Goal: Task Accomplishment & Management: Use online tool/utility

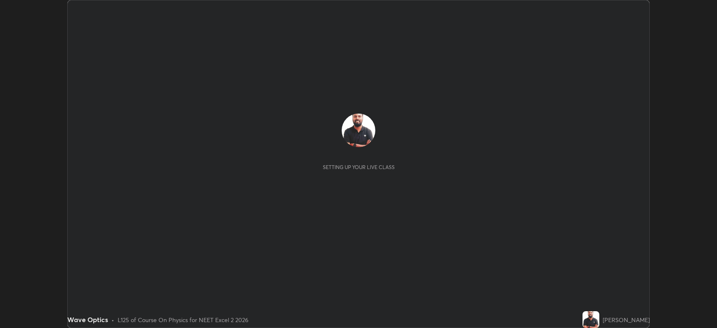
scroll to position [328, 717]
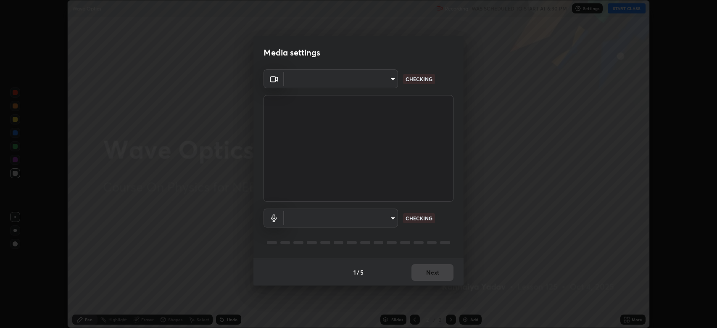
type input "794d03a334ab6cf92daa4269f68d25c817b6d7b5e31d9684855891884d0ab025"
type input "communications"
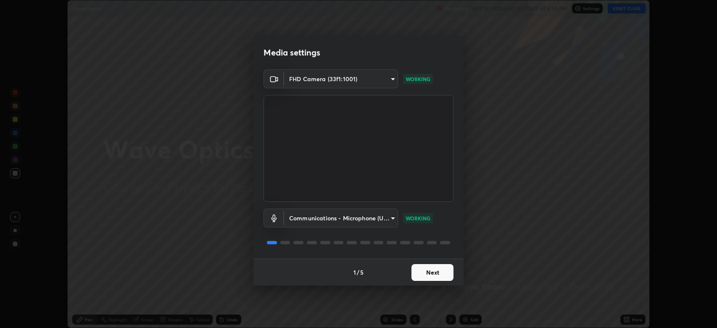
click at [436, 275] on button "Next" at bounding box center [432, 272] width 42 height 17
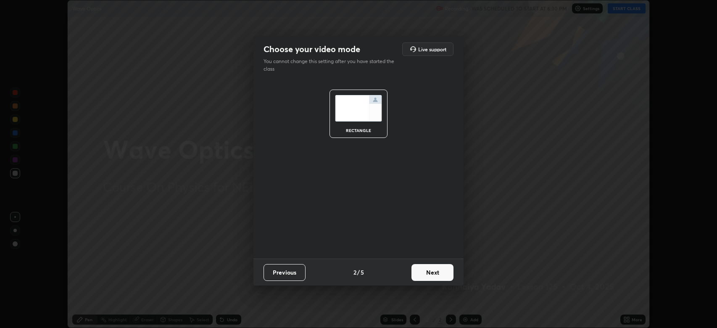
click at [433, 272] on button "Next" at bounding box center [432, 272] width 42 height 17
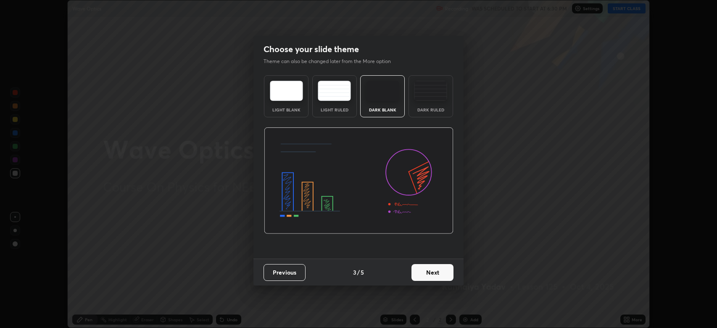
click at [430, 271] on button "Next" at bounding box center [432, 272] width 42 height 17
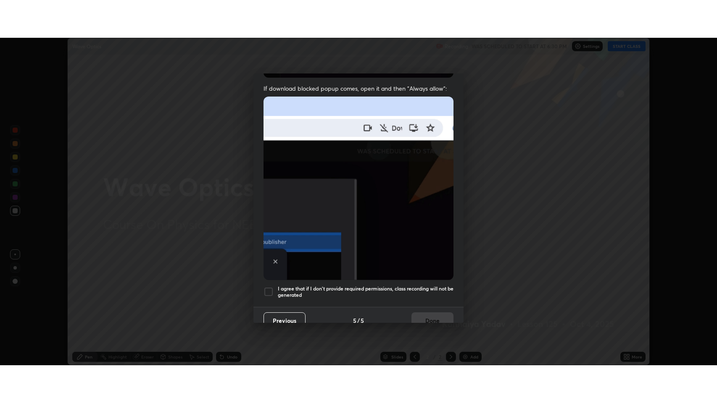
scroll to position [165, 0]
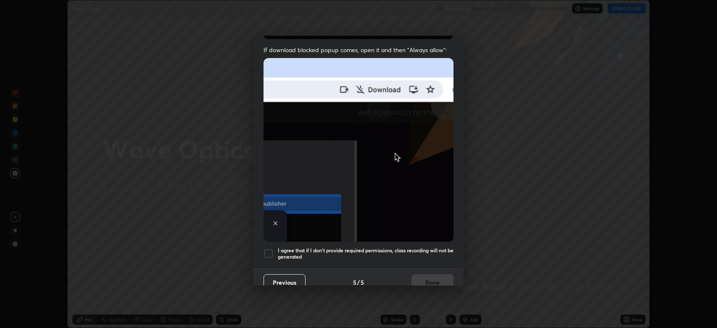
click at [271, 249] on div at bounding box center [268, 253] width 10 height 10
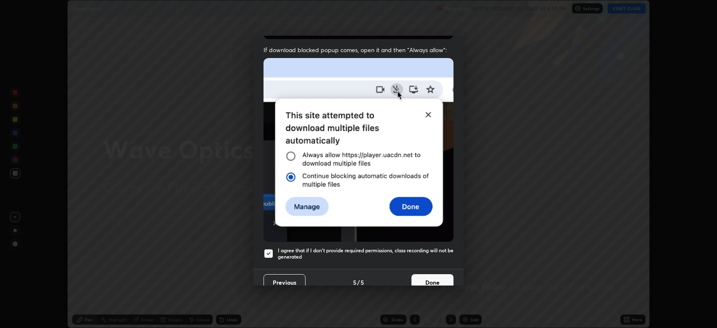
click at [429, 278] on button "Done" at bounding box center [432, 282] width 42 height 17
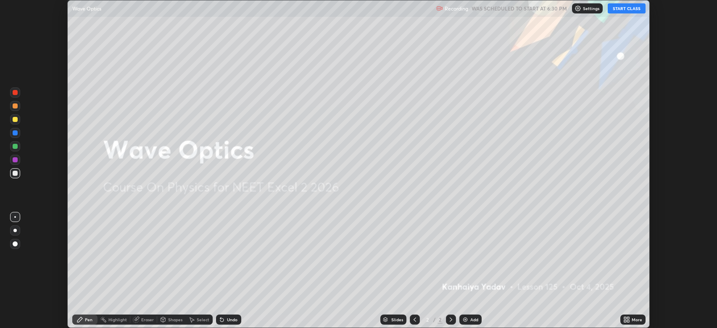
click at [632, 320] on div "More" at bounding box center [637, 319] width 11 height 4
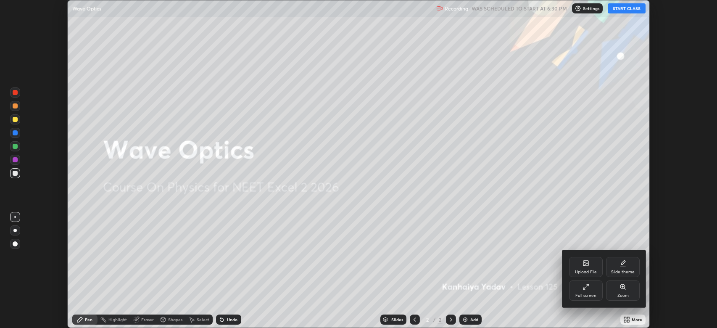
click at [592, 285] on div "Full screen" at bounding box center [586, 290] width 34 height 20
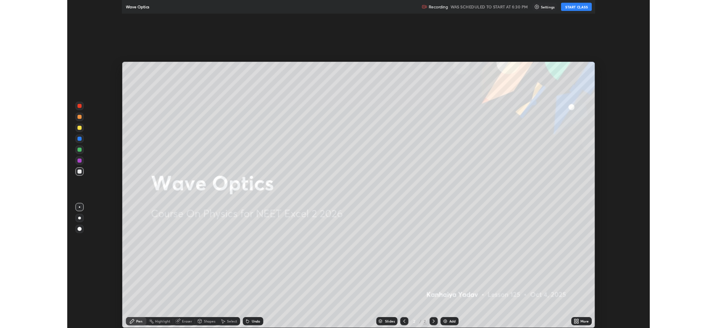
scroll to position [403, 717]
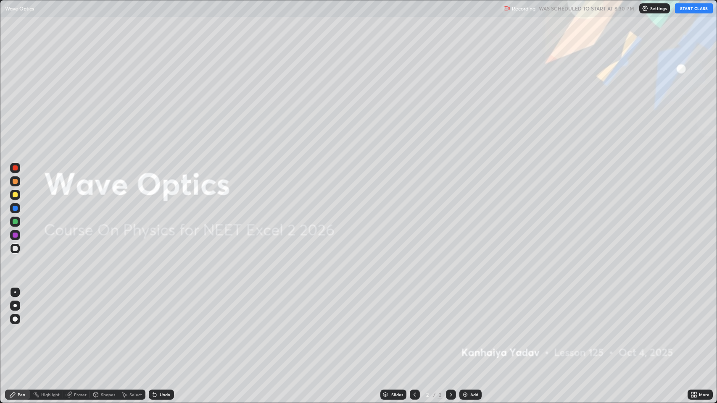
click at [695, 8] on button "START CLASS" at bounding box center [694, 8] width 38 height 10
click at [450, 327] on icon at bounding box center [451, 395] width 7 height 7
click at [466, 327] on img at bounding box center [465, 395] width 7 height 7
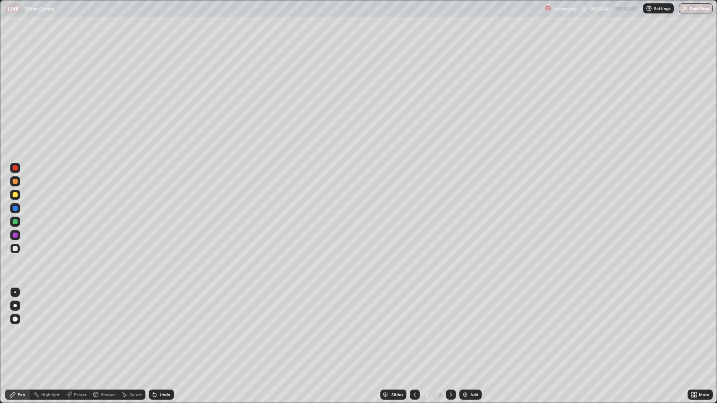
click at [16, 182] on div at bounding box center [15, 181] width 5 height 5
click at [15, 320] on div at bounding box center [15, 319] width 5 height 5
click at [16, 248] on div at bounding box center [15, 248] width 5 height 5
click at [449, 327] on icon at bounding box center [451, 395] width 7 height 7
click at [450, 327] on icon at bounding box center [451, 395] width 7 height 7
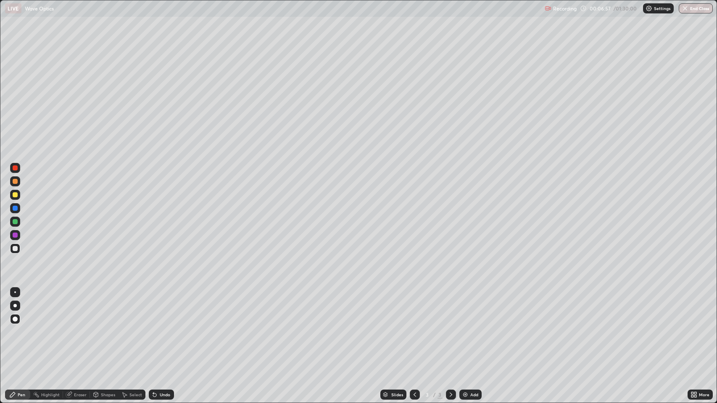
click at [465, 327] on img at bounding box center [465, 395] width 7 height 7
click at [162, 327] on div "Undo" at bounding box center [161, 395] width 25 height 10
click at [103, 327] on div "Shapes" at bounding box center [108, 395] width 14 height 4
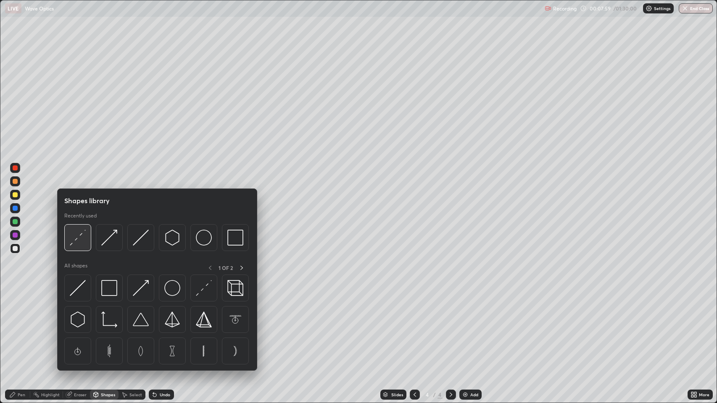
click at [85, 239] on img at bounding box center [78, 238] width 16 height 16
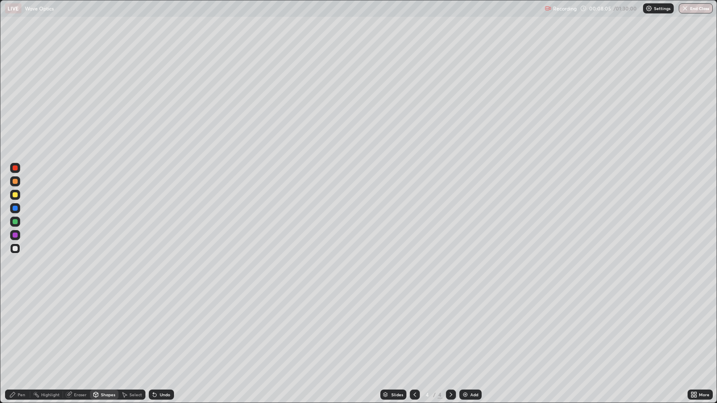
click at [20, 327] on div "Pen" at bounding box center [22, 395] width 8 height 4
click at [450, 327] on icon at bounding box center [451, 395] width 7 height 7
click at [463, 327] on img at bounding box center [465, 395] width 7 height 7
click at [160, 327] on div "Undo" at bounding box center [165, 395] width 11 height 4
click at [164, 327] on div "Undo" at bounding box center [165, 395] width 11 height 4
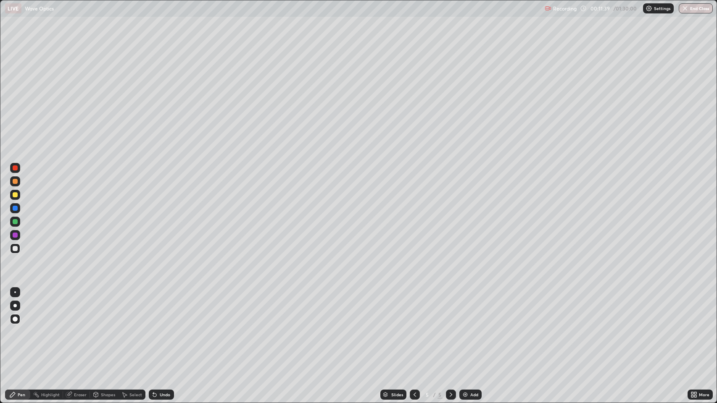
click at [164, 327] on div "Undo" at bounding box center [161, 395] width 25 height 10
click at [162, 327] on div "Undo" at bounding box center [161, 395] width 25 height 10
click at [162, 327] on div "Undo" at bounding box center [159, 395] width 29 height 17
click at [162, 327] on div "Undo" at bounding box center [161, 395] width 25 height 10
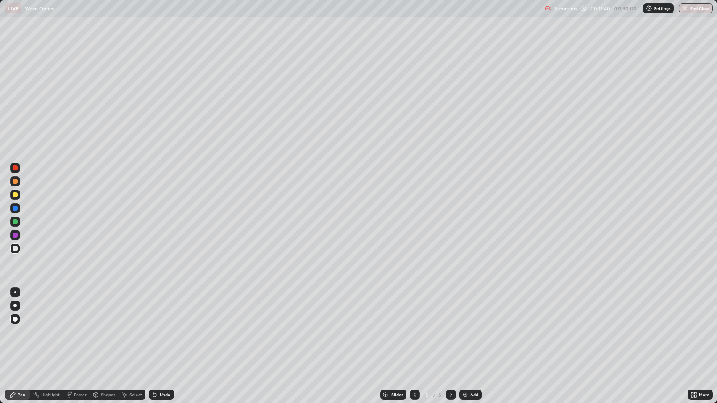
click at [163, 327] on div "Undo" at bounding box center [161, 395] width 25 height 10
click at [158, 327] on div "Undo" at bounding box center [161, 395] width 25 height 10
click at [102, 327] on div "Shapes" at bounding box center [108, 395] width 14 height 4
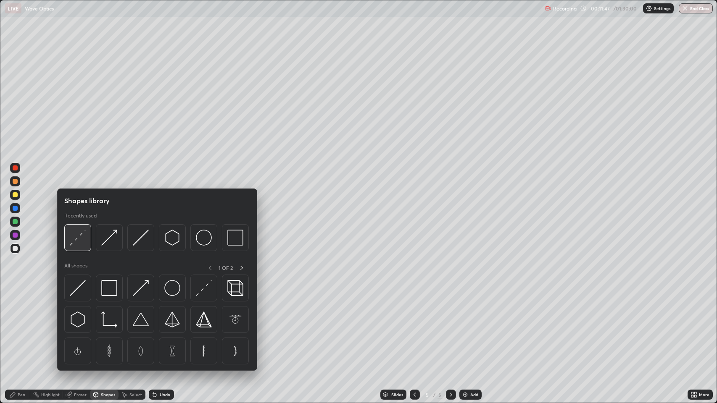
click at [78, 242] on img at bounding box center [78, 238] width 16 height 16
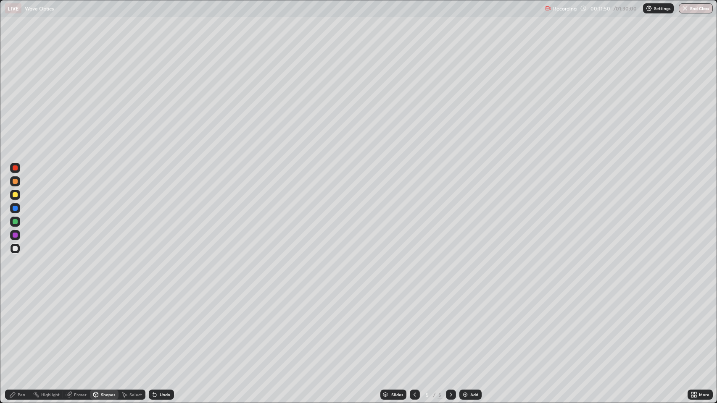
click at [18, 327] on div "Pen" at bounding box center [22, 395] width 8 height 4
click at [15, 235] on div at bounding box center [15, 235] width 5 height 5
click at [15, 249] on div at bounding box center [15, 248] width 5 height 5
click at [15, 248] on div at bounding box center [15, 248] width 5 height 5
click at [160, 327] on div "Undo" at bounding box center [161, 395] width 25 height 10
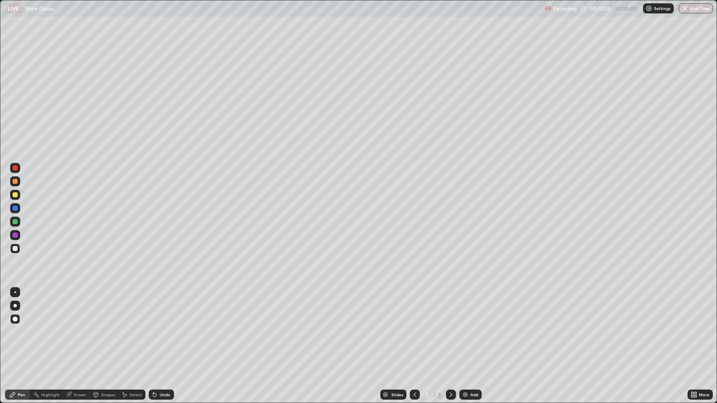
click at [161, 327] on div "Undo" at bounding box center [165, 395] width 11 height 4
click at [164, 327] on div "Undo" at bounding box center [165, 395] width 11 height 4
click at [168, 327] on div "Undo" at bounding box center [161, 395] width 25 height 10
click at [165, 327] on div "Undo" at bounding box center [165, 395] width 11 height 4
click at [164, 327] on div "Undo" at bounding box center [165, 395] width 11 height 4
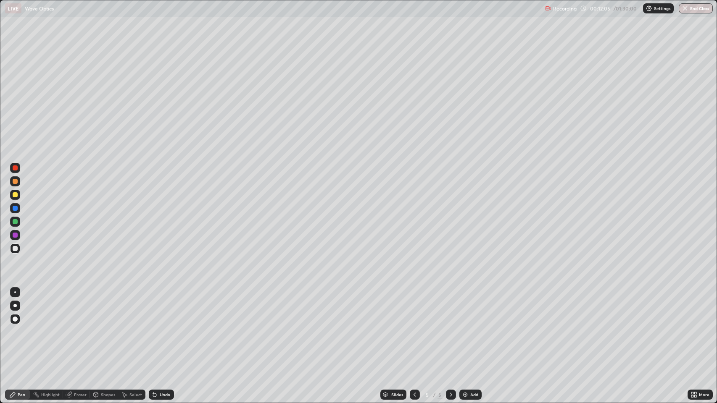
click at [165, 327] on div "Undo" at bounding box center [165, 395] width 11 height 4
click at [166, 327] on div "Undo" at bounding box center [165, 395] width 11 height 4
click at [104, 327] on div "Shapes" at bounding box center [108, 395] width 14 height 4
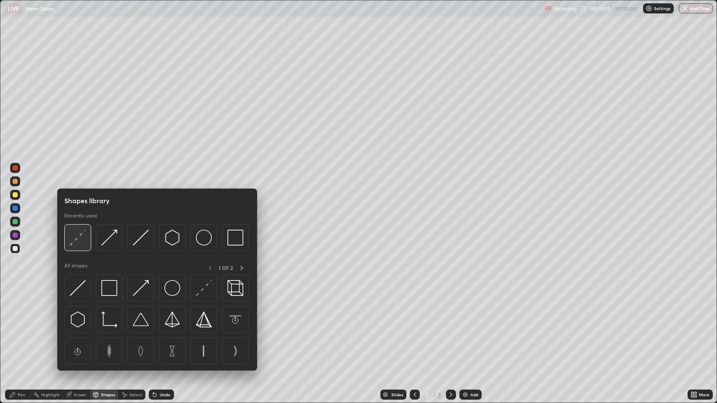
click at [82, 242] on img at bounding box center [78, 238] width 16 height 16
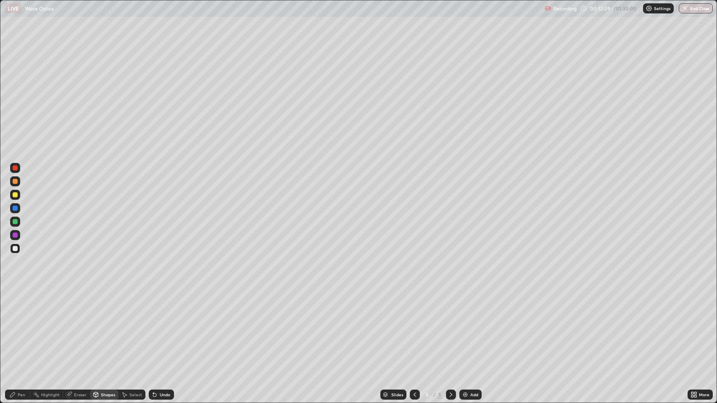
click at [16, 233] on div at bounding box center [15, 235] width 5 height 5
click at [13, 196] on div at bounding box center [15, 194] width 5 height 5
click at [20, 327] on div "Pen" at bounding box center [22, 395] width 8 height 4
click at [15, 249] on div at bounding box center [15, 248] width 5 height 5
click at [99, 327] on div "Shapes" at bounding box center [104, 395] width 29 height 10
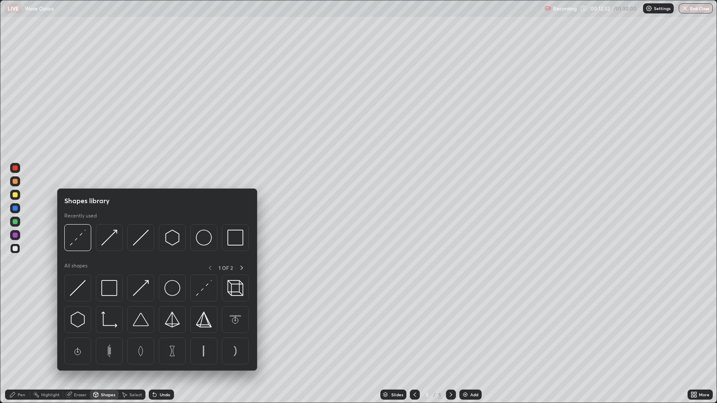
click at [15, 196] on div at bounding box center [15, 194] width 5 height 5
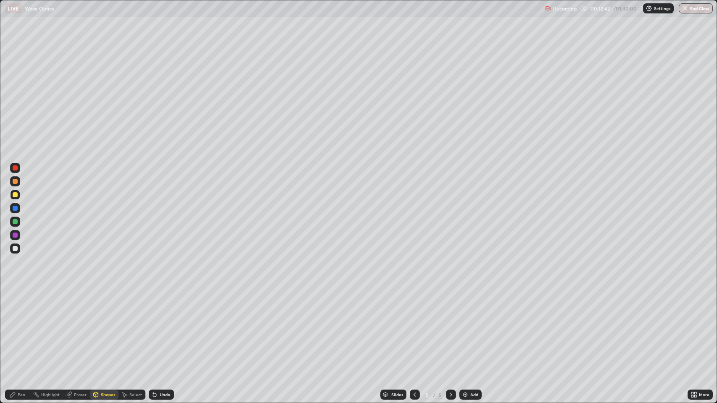
click at [15, 196] on div at bounding box center [15, 194] width 5 height 5
click at [16, 327] on div "Pen" at bounding box center [17, 395] width 25 height 10
click at [13, 249] on div at bounding box center [15, 248] width 5 height 5
click at [450, 327] on icon at bounding box center [451, 395] width 7 height 7
click at [449, 327] on icon at bounding box center [451, 395] width 7 height 7
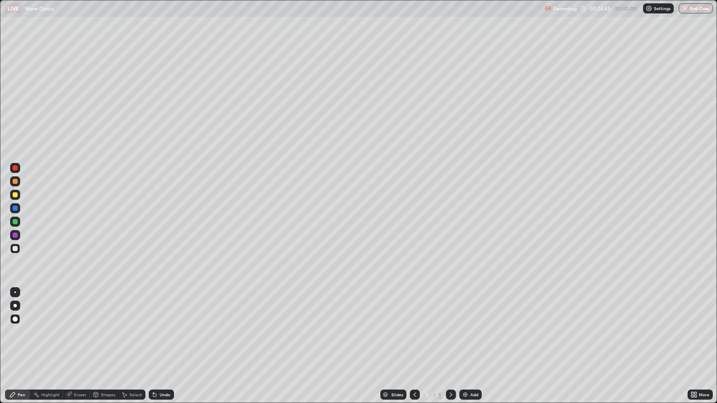
click at [462, 327] on img at bounding box center [465, 395] width 7 height 7
click at [162, 327] on div "Undo" at bounding box center [165, 395] width 11 height 4
click at [16, 182] on div at bounding box center [15, 181] width 5 height 5
click at [15, 248] on div at bounding box center [15, 248] width 5 height 5
click at [13, 181] on div at bounding box center [15, 181] width 5 height 5
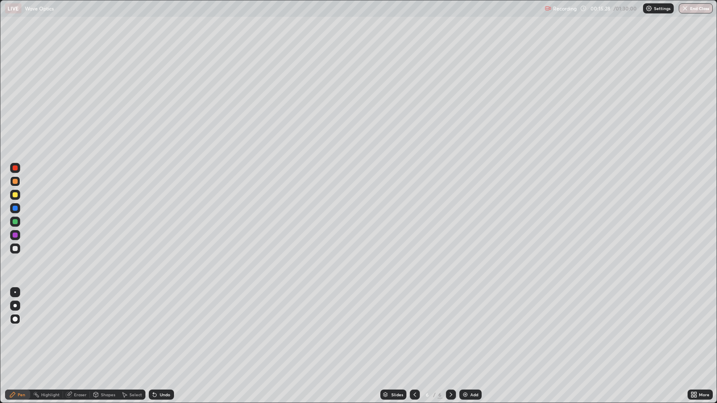
click at [17, 251] on div at bounding box center [15, 248] width 5 height 5
click at [154, 327] on icon at bounding box center [154, 395] width 3 height 3
click at [15, 234] on div at bounding box center [15, 235] width 5 height 5
click at [158, 327] on div "Undo" at bounding box center [161, 395] width 25 height 10
click at [97, 327] on icon at bounding box center [95, 395] width 7 height 7
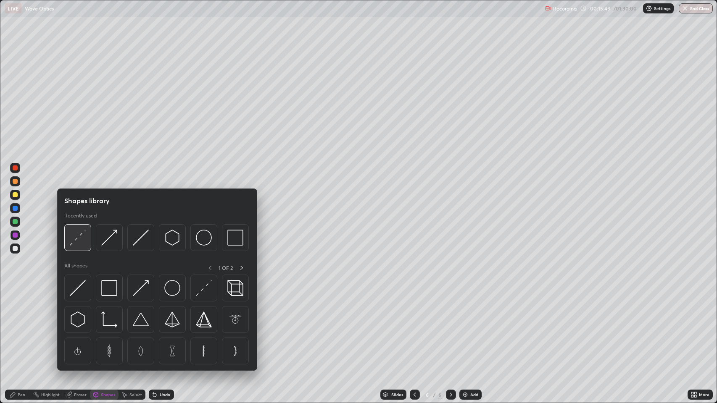
click at [79, 240] on img at bounding box center [78, 238] width 16 height 16
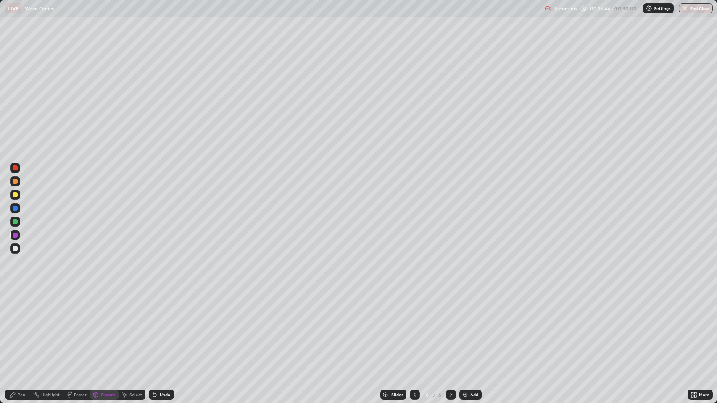
click at [15, 222] on div at bounding box center [15, 221] width 5 height 5
click at [16, 327] on div "Pen" at bounding box center [17, 395] width 25 height 10
click at [14, 248] on div at bounding box center [15, 248] width 5 height 5
click at [162, 327] on div "Undo" at bounding box center [161, 395] width 25 height 10
click at [17, 197] on div at bounding box center [15, 195] width 10 height 10
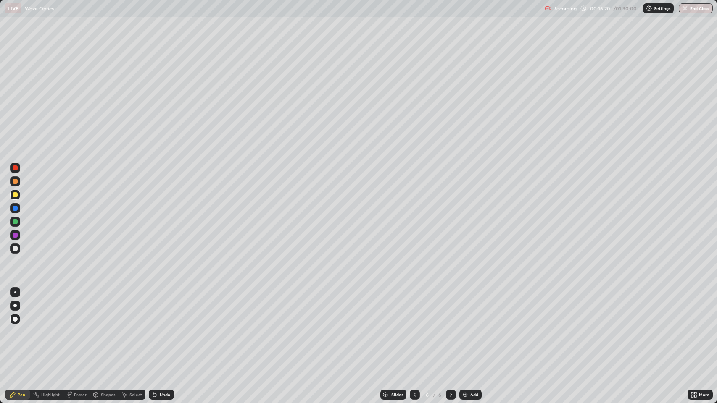
click at [15, 327] on icon at bounding box center [12, 394] width 5 height 5
click at [16, 251] on div at bounding box center [15, 248] width 5 height 5
click at [103, 327] on div "Shapes" at bounding box center [108, 395] width 14 height 4
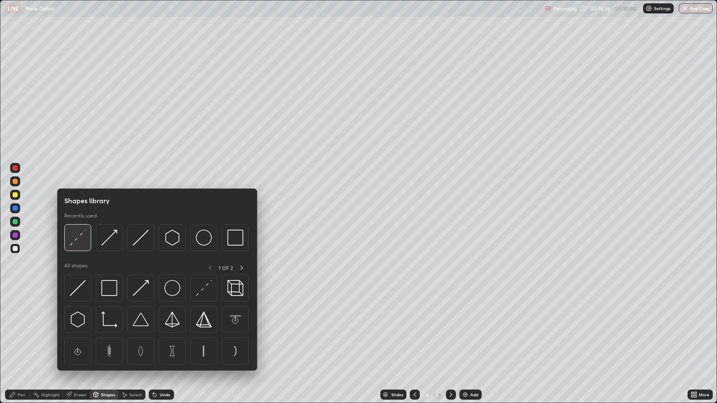
click at [80, 238] on img at bounding box center [78, 238] width 16 height 16
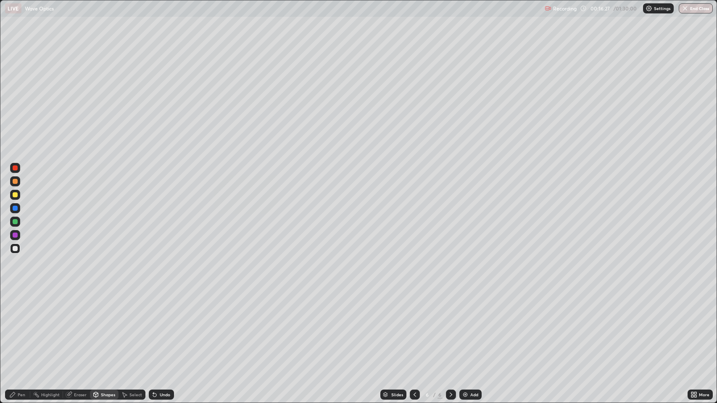
click at [14, 196] on div at bounding box center [15, 194] width 5 height 5
click at [15, 249] on div at bounding box center [15, 248] width 5 height 5
click at [21, 327] on div "Pen" at bounding box center [22, 395] width 8 height 4
click at [95, 327] on icon at bounding box center [95, 394] width 5 height 1
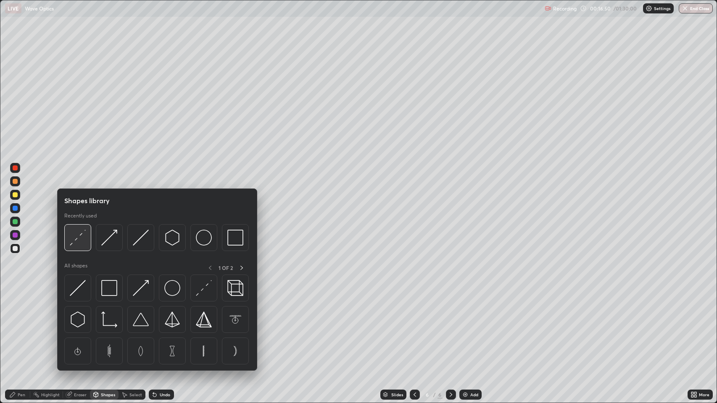
click at [79, 240] on img at bounding box center [78, 238] width 16 height 16
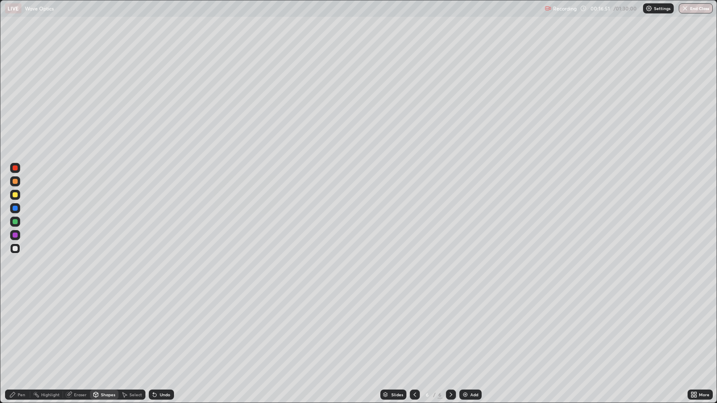
click at [16, 222] on div at bounding box center [15, 221] width 5 height 5
click at [15, 249] on div at bounding box center [15, 248] width 5 height 5
click at [15, 327] on icon at bounding box center [12, 395] width 7 height 7
click at [15, 207] on div at bounding box center [15, 208] width 5 height 5
click at [95, 327] on icon at bounding box center [95, 394] width 5 height 1
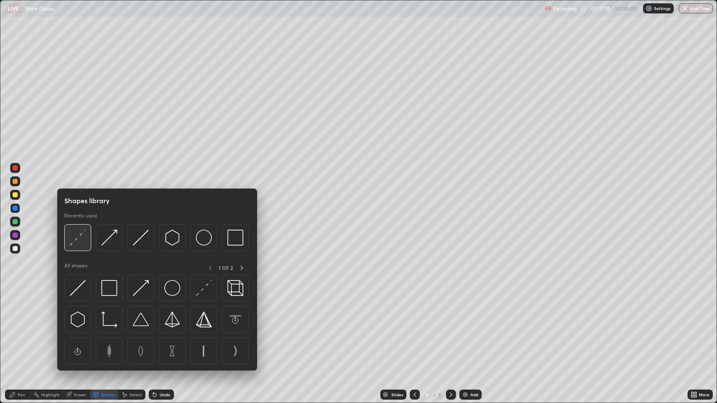
click at [76, 241] on img at bounding box center [78, 238] width 16 height 16
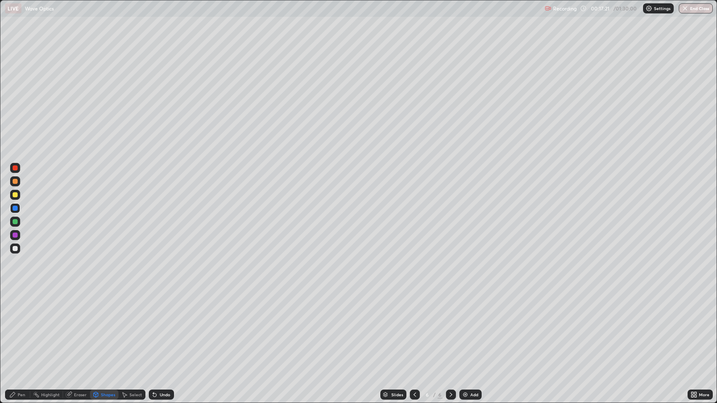
click at [23, 327] on div "Pen" at bounding box center [22, 395] width 8 height 4
click at [14, 250] on div at bounding box center [15, 248] width 5 height 5
click at [450, 327] on icon at bounding box center [451, 395] width 7 height 7
click at [464, 327] on img at bounding box center [465, 395] width 7 height 7
click at [104, 327] on div "Shapes" at bounding box center [108, 395] width 14 height 4
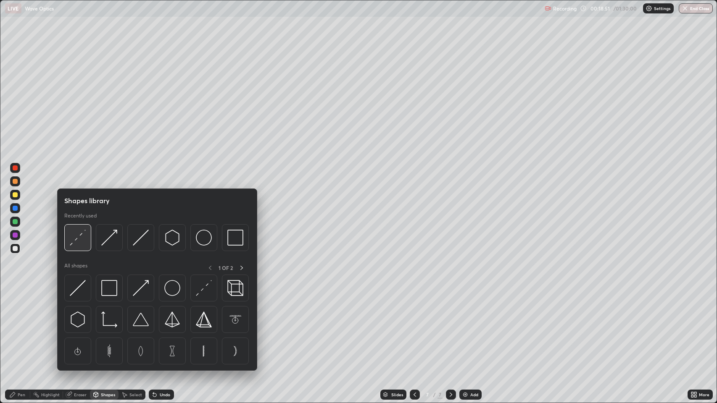
click at [77, 237] on img at bounding box center [78, 238] width 16 height 16
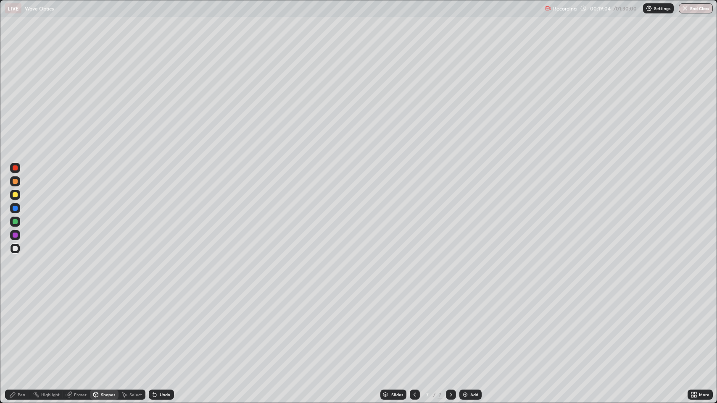
click at [160, 327] on div "Undo" at bounding box center [165, 395] width 11 height 4
click at [17, 327] on div "Pen" at bounding box center [17, 395] width 25 height 10
click at [15, 248] on div at bounding box center [15, 248] width 5 height 5
click at [158, 327] on div "Undo" at bounding box center [161, 395] width 25 height 10
click at [160, 327] on div "Undo" at bounding box center [161, 395] width 25 height 10
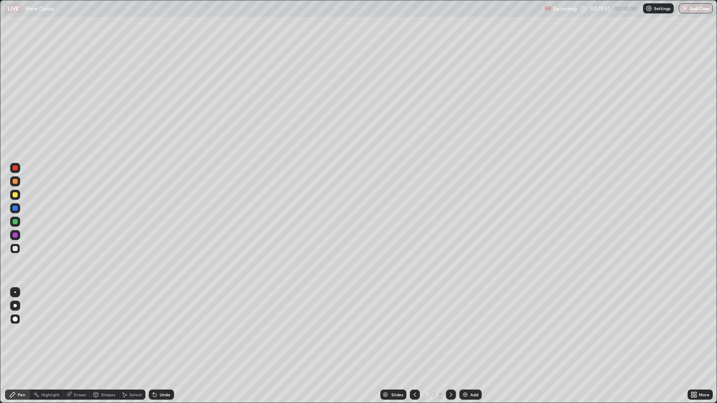
click at [166, 327] on div "Undo" at bounding box center [161, 395] width 25 height 10
click at [167, 327] on div "Undo" at bounding box center [165, 395] width 11 height 4
click at [163, 327] on div "Undo" at bounding box center [161, 395] width 25 height 10
click at [158, 327] on div "Undo" at bounding box center [161, 395] width 25 height 10
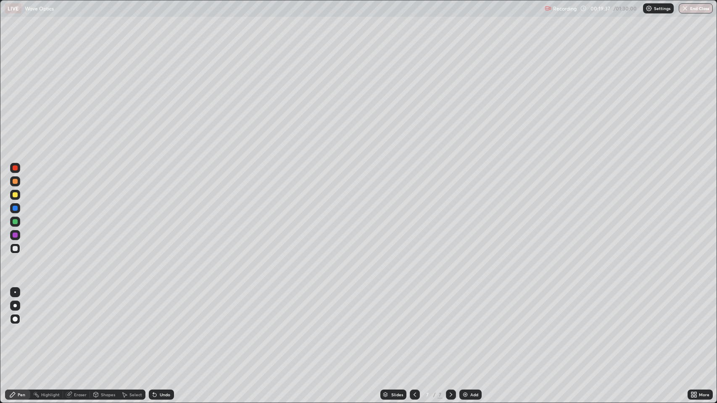
click at [161, 327] on div "Undo" at bounding box center [165, 395] width 11 height 4
click at [160, 327] on div "Undo" at bounding box center [165, 395] width 11 height 4
click at [158, 327] on div "Undo" at bounding box center [161, 395] width 25 height 10
click at [154, 327] on icon at bounding box center [154, 395] width 3 height 3
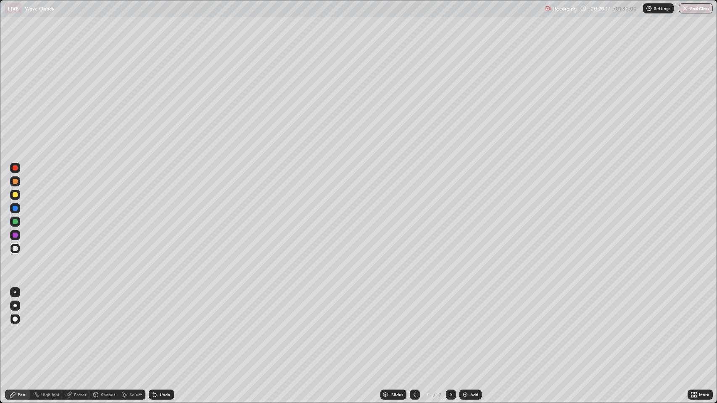
click at [160, 327] on div "Undo" at bounding box center [165, 395] width 11 height 4
click at [158, 327] on div "Undo" at bounding box center [161, 395] width 25 height 10
click at [101, 327] on div "Shapes" at bounding box center [108, 395] width 14 height 4
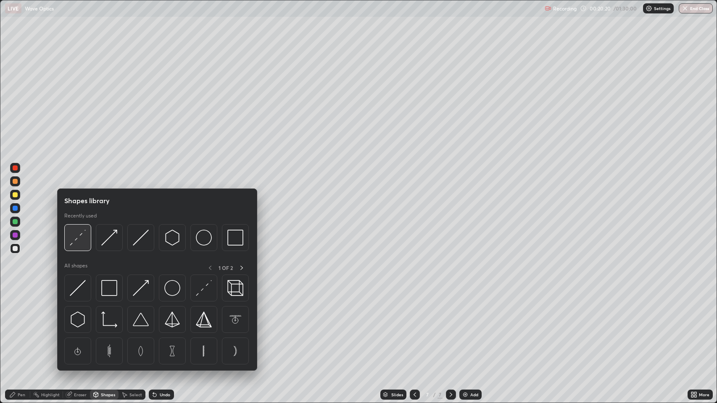
click at [79, 242] on img at bounding box center [78, 238] width 16 height 16
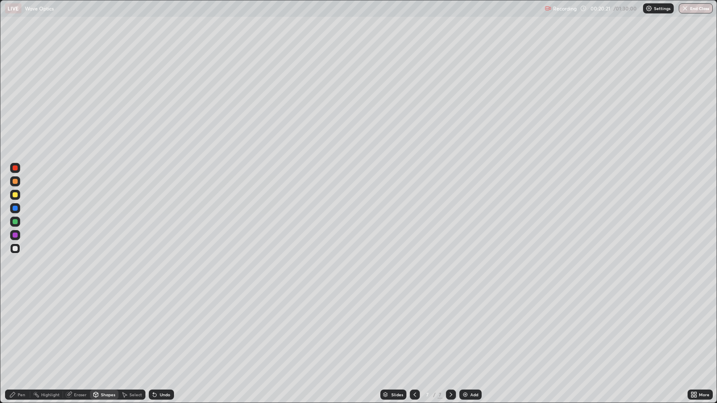
click at [15, 224] on div at bounding box center [15, 221] width 5 height 5
click at [21, 327] on div "Pen" at bounding box center [22, 395] width 8 height 4
click at [133, 327] on div "Select" at bounding box center [135, 395] width 13 height 4
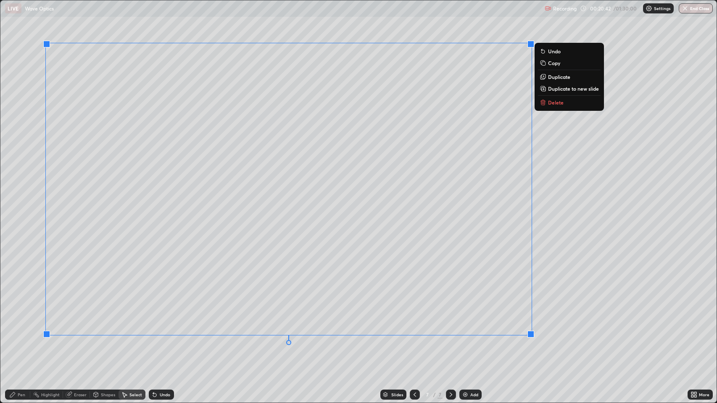
click at [552, 63] on p "Copy" at bounding box center [554, 63] width 12 height 7
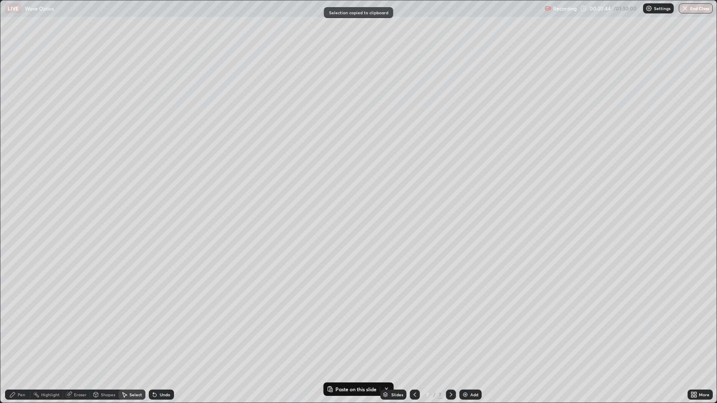
click at [450, 327] on icon at bounding box center [451, 395] width 7 height 7
click at [466, 327] on img at bounding box center [465, 395] width 7 height 7
click at [137, 144] on p "Paste here" at bounding box center [145, 144] width 25 height 7
click at [173, 327] on div "0 ° Undo Copy Paste here Duplicate Duplicate to new slide Delete" at bounding box center [358, 201] width 716 height 403
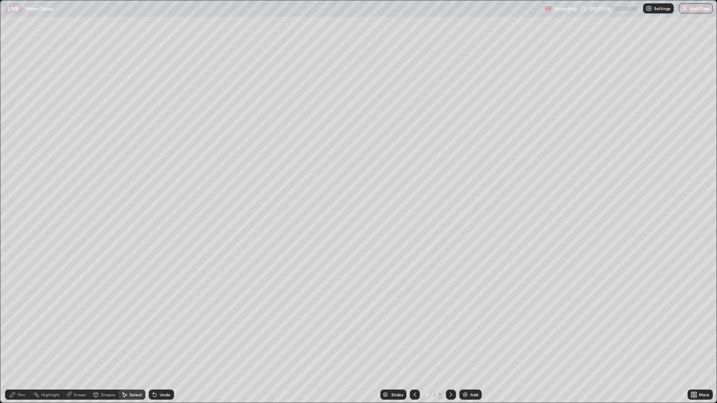
click at [413, 327] on icon at bounding box center [414, 395] width 7 height 7
click at [413, 327] on icon at bounding box center [414, 395] width 3 height 4
click at [450, 327] on icon at bounding box center [451, 395] width 7 height 7
click at [449, 327] on icon at bounding box center [451, 395] width 7 height 7
click at [450, 327] on icon at bounding box center [451, 395] width 7 height 7
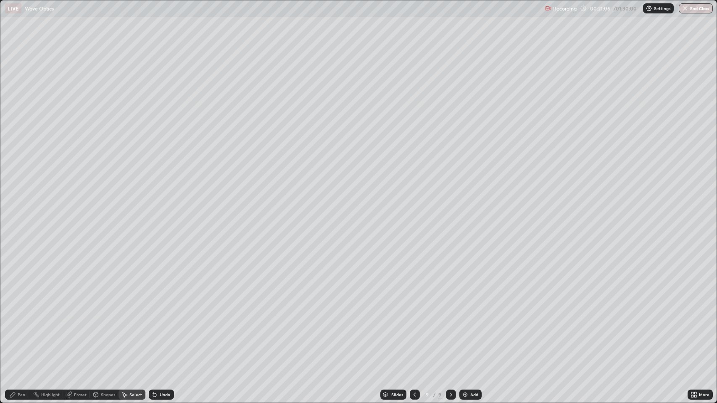
click at [414, 327] on icon at bounding box center [414, 395] width 7 height 7
click at [450, 327] on icon at bounding box center [451, 395] width 7 height 7
click at [111, 89] on p "Paste here" at bounding box center [110, 88] width 25 height 7
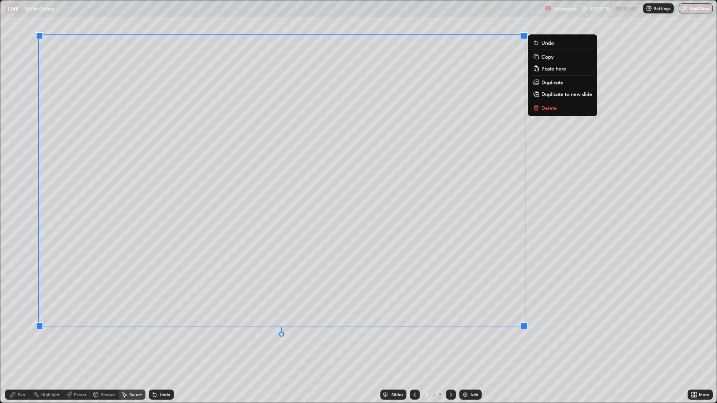
click at [195, 327] on div "0 ° Undo Copy Paste here Duplicate Duplicate to new slide Delete" at bounding box center [358, 201] width 716 height 403
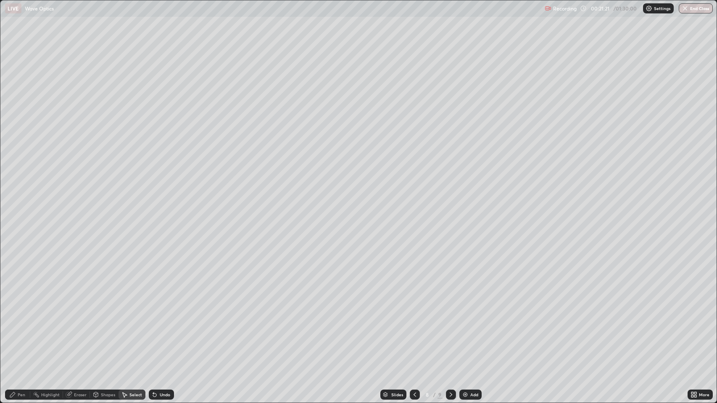
click at [412, 327] on icon at bounding box center [414, 395] width 7 height 7
click at [414, 327] on icon at bounding box center [414, 395] width 7 height 7
click at [448, 327] on icon at bounding box center [451, 395] width 7 height 7
click at [450, 327] on icon at bounding box center [451, 395] width 7 height 7
click at [448, 327] on icon at bounding box center [451, 395] width 7 height 7
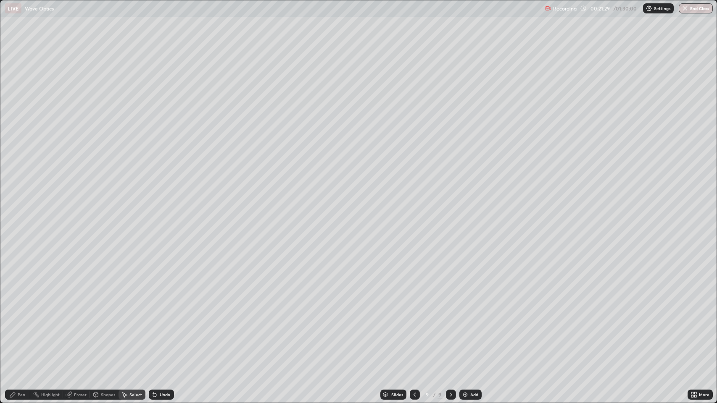
click at [449, 327] on icon at bounding box center [451, 395] width 7 height 7
click at [466, 327] on img at bounding box center [465, 395] width 7 height 7
click at [104, 96] on p "Paste here" at bounding box center [104, 96] width 25 height 7
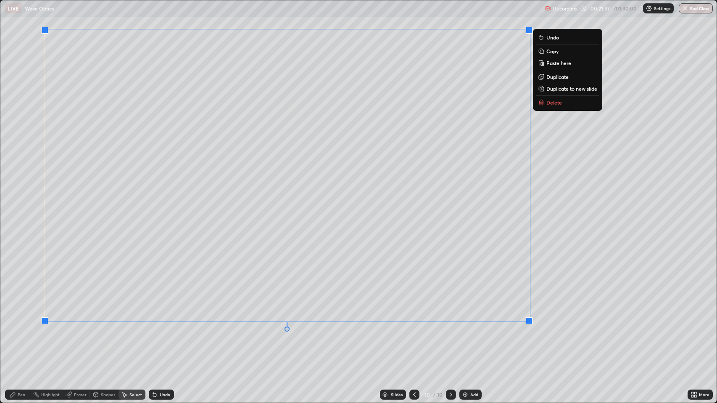
click at [186, 327] on div "0 ° Undo Copy Paste here Duplicate Duplicate to new slide Delete" at bounding box center [358, 201] width 716 height 403
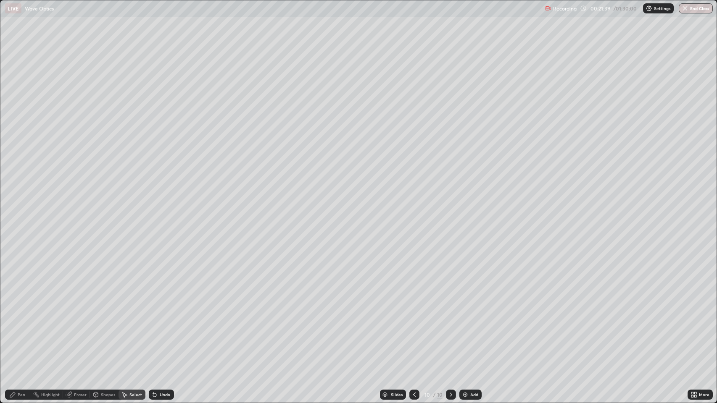
click at [412, 327] on icon at bounding box center [414, 395] width 7 height 7
click at [413, 327] on icon at bounding box center [414, 395] width 7 height 7
click at [414, 327] on icon at bounding box center [414, 395] width 7 height 7
click at [413, 327] on icon at bounding box center [414, 395] width 7 height 7
click at [448, 327] on icon at bounding box center [451, 395] width 7 height 7
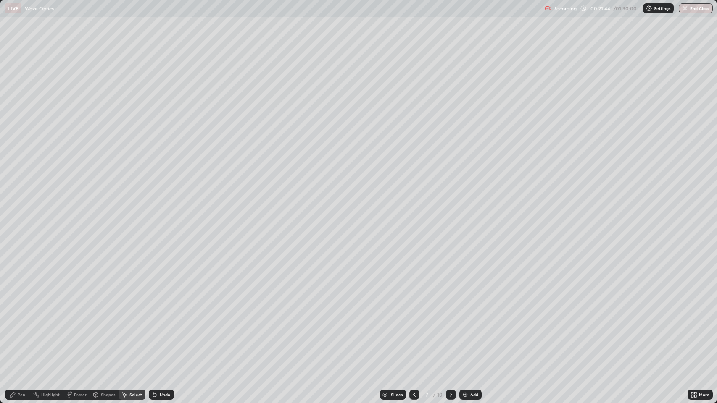
click at [21, 327] on div "Pen" at bounding box center [22, 395] width 8 height 4
click at [13, 250] on div at bounding box center [15, 248] width 5 height 5
click at [160, 327] on div "Undo" at bounding box center [165, 395] width 11 height 4
click at [158, 327] on div "Undo" at bounding box center [161, 395] width 25 height 10
click at [155, 327] on icon at bounding box center [154, 395] width 7 height 7
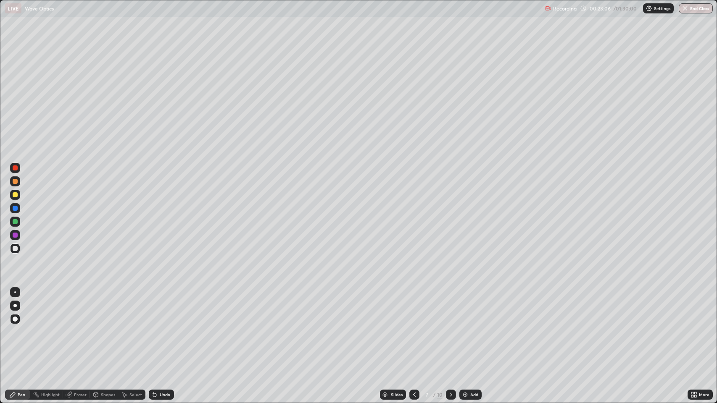
click at [154, 327] on icon at bounding box center [154, 395] width 3 height 3
click at [152, 327] on icon at bounding box center [154, 395] width 7 height 7
click at [450, 327] on icon at bounding box center [451, 395] width 7 height 7
click at [413, 327] on icon at bounding box center [414, 395] width 7 height 7
click at [450, 327] on icon at bounding box center [451, 395] width 7 height 7
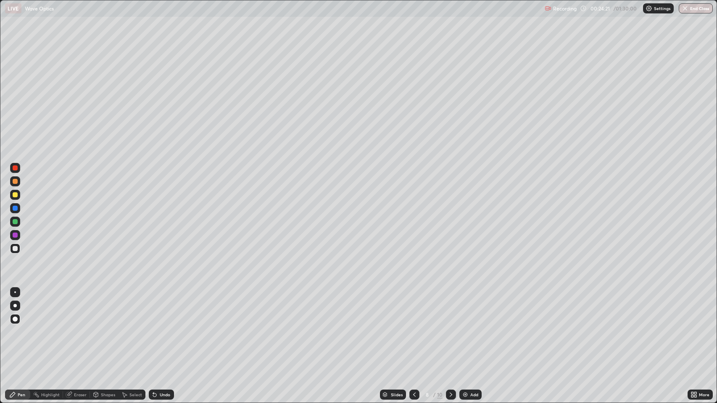
click at [154, 327] on icon at bounding box center [154, 395] width 3 height 3
click at [155, 327] on icon at bounding box center [154, 395] width 3 height 3
click at [153, 327] on icon at bounding box center [153, 393] width 1 height 1
click at [154, 327] on icon at bounding box center [154, 395] width 3 height 3
click at [16, 306] on div at bounding box center [14, 305] width 3 height 3
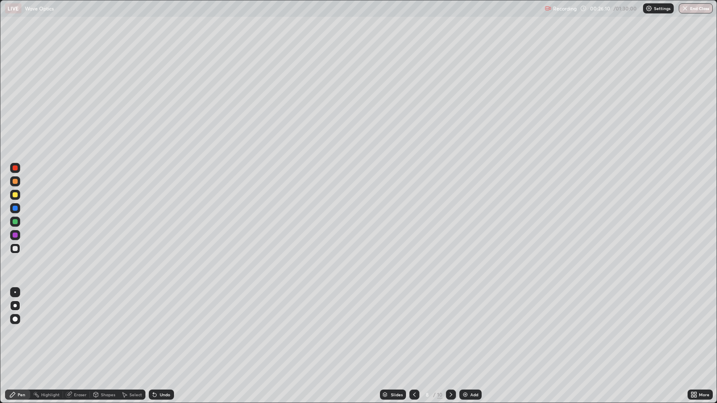
click at [155, 327] on icon at bounding box center [154, 395] width 7 height 7
click at [156, 327] on icon at bounding box center [154, 395] width 7 height 7
click at [451, 327] on icon at bounding box center [451, 395] width 7 height 7
click at [15, 182] on div at bounding box center [15, 181] width 5 height 5
click at [413, 327] on icon at bounding box center [414, 395] width 7 height 7
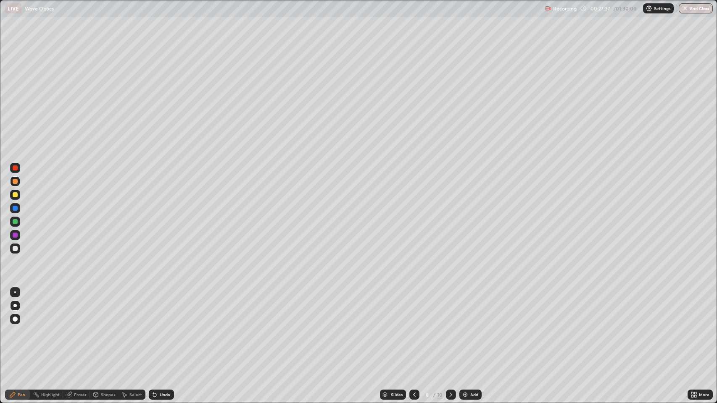
click at [451, 327] on icon at bounding box center [451, 395] width 7 height 7
click at [16, 247] on div at bounding box center [15, 248] width 5 height 5
click at [70, 327] on icon at bounding box center [69, 394] width 5 height 4
click at [450, 327] on icon at bounding box center [451, 395] width 7 height 7
click at [414, 327] on icon at bounding box center [414, 395] width 7 height 7
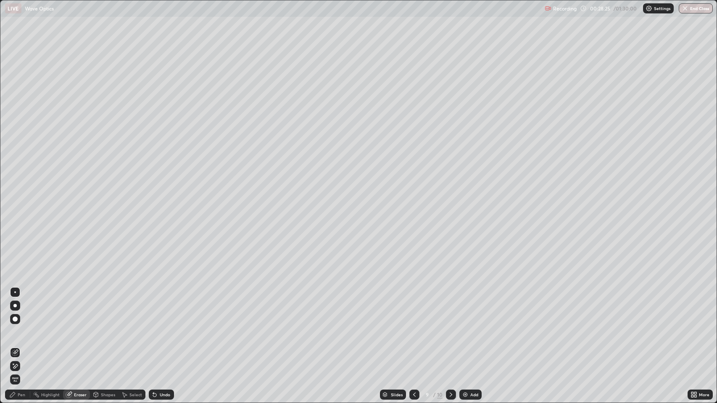
click at [12, 327] on icon at bounding box center [12, 394] width 5 height 5
click at [13, 182] on div at bounding box center [15, 181] width 5 height 5
click at [155, 327] on icon at bounding box center [154, 395] width 7 height 7
click at [15, 247] on div at bounding box center [15, 248] width 5 height 5
click at [467, 327] on img at bounding box center [465, 395] width 7 height 7
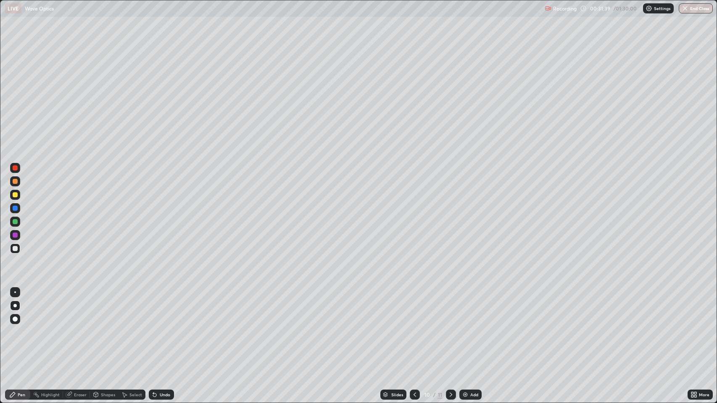
click at [16, 319] on div at bounding box center [15, 319] width 5 height 5
click at [163, 327] on div "Undo" at bounding box center [165, 395] width 11 height 4
click at [153, 327] on icon at bounding box center [154, 395] width 3 height 3
click at [154, 327] on icon at bounding box center [154, 395] width 3 height 3
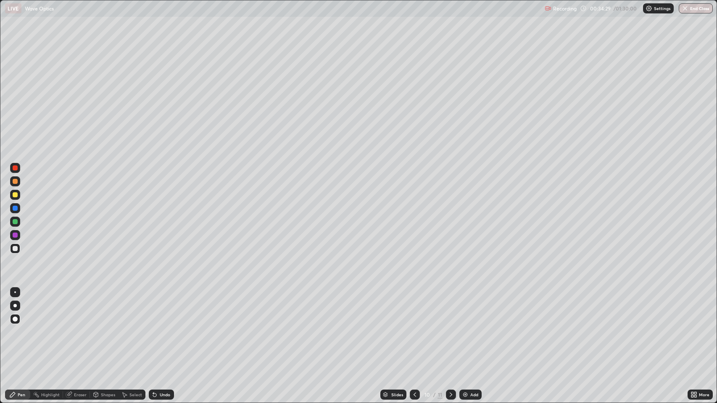
click at [154, 327] on icon at bounding box center [154, 395] width 3 height 3
click at [160, 327] on div "Undo" at bounding box center [161, 395] width 25 height 10
click at [160, 327] on div "Undo" at bounding box center [165, 395] width 11 height 4
click at [450, 327] on icon at bounding box center [451, 395] width 7 height 7
click at [74, 327] on div "Eraser" at bounding box center [80, 395] width 13 height 4
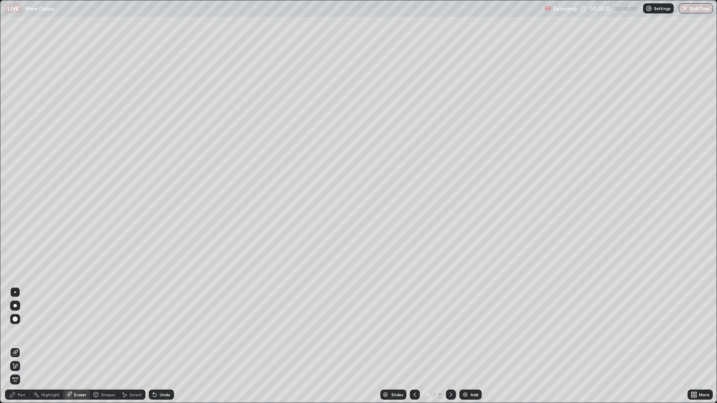
click at [13, 327] on icon at bounding box center [12, 394] width 5 height 5
click at [15, 306] on div at bounding box center [14, 305] width 3 height 3
click at [451, 327] on icon at bounding box center [451, 395] width 7 height 7
click at [450, 327] on icon at bounding box center [451, 395] width 7 height 7
click at [464, 327] on img at bounding box center [465, 395] width 7 height 7
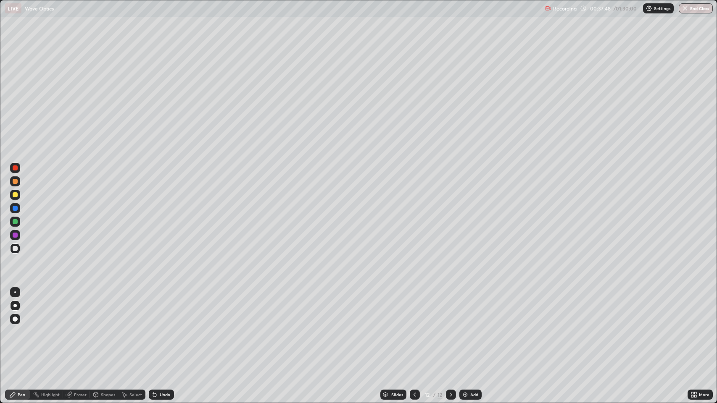
click at [410, 327] on div at bounding box center [415, 395] width 10 height 10
click at [414, 327] on icon at bounding box center [414, 395] width 7 height 7
click at [415, 327] on icon at bounding box center [414, 395] width 7 height 7
click at [416, 327] on icon at bounding box center [414, 395] width 7 height 7
click at [448, 327] on icon at bounding box center [451, 395] width 7 height 7
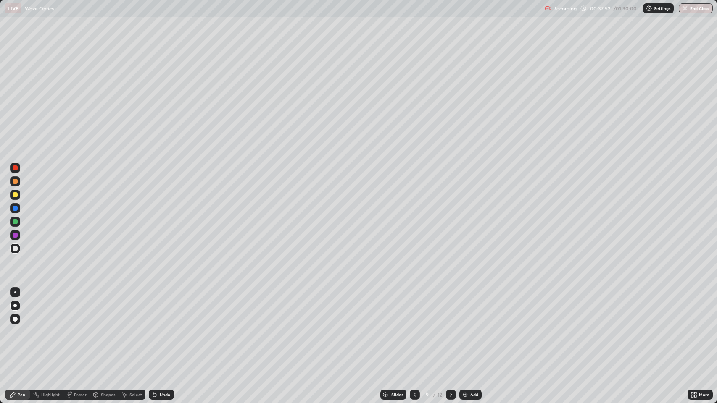
click at [450, 327] on icon at bounding box center [451, 395] width 3 height 4
click at [449, 327] on icon at bounding box center [451, 395] width 7 height 7
click at [448, 327] on icon at bounding box center [451, 395] width 7 height 7
click at [153, 327] on icon at bounding box center [154, 395] width 3 height 3
click at [154, 327] on icon at bounding box center [154, 395] width 3 height 3
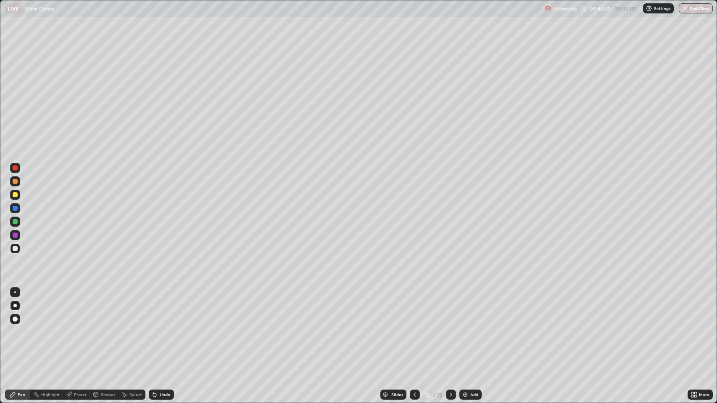
click at [415, 327] on icon at bounding box center [414, 395] width 7 height 7
click at [413, 327] on icon at bounding box center [414, 395] width 7 height 7
click at [414, 327] on div at bounding box center [415, 395] width 10 height 10
click at [416, 327] on div at bounding box center [415, 395] width 10 height 17
click at [412, 327] on icon at bounding box center [414, 395] width 7 height 7
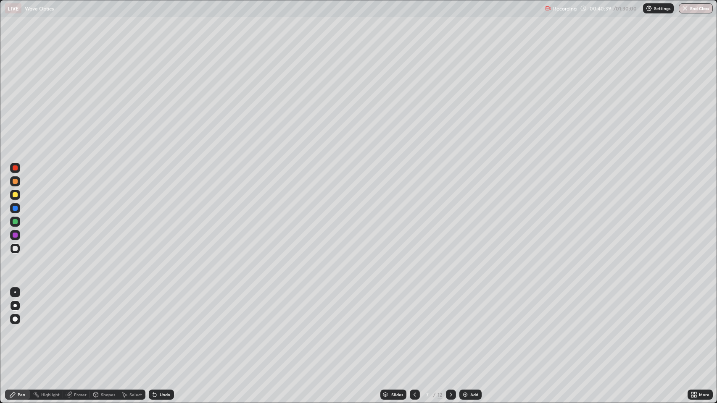
click at [411, 327] on icon at bounding box center [414, 395] width 7 height 7
click at [412, 327] on icon at bounding box center [414, 395] width 7 height 7
click at [416, 327] on icon at bounding box center [414, 395] width 7 height 7
click at [415, 327] on icon at bounding box center [414, 395] width 3 height 4
click at [415, 327] on icon at bounding box center [414, 395] width 7 height 7
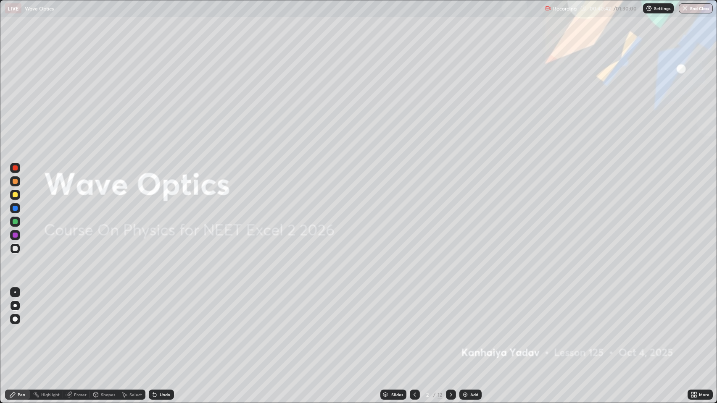
click at [450, 327] on icon at bounding box center [451, 395] width 3 height 4
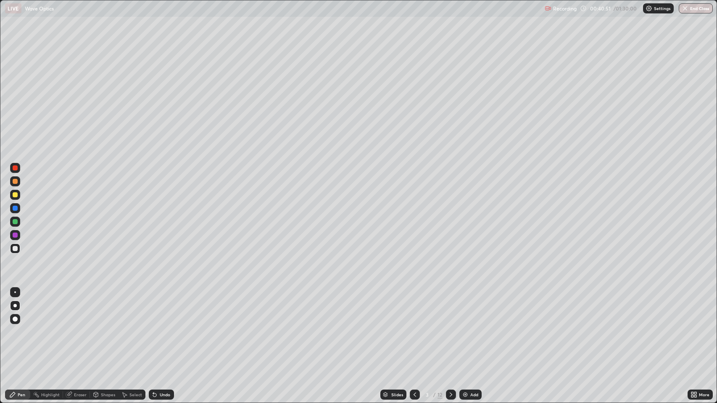
click at [450, 327] on icon at bounding box center [451, 395] width 7 height 7
click at [451, 327] on icon at bounding box center [451, 395] width 7 height 7
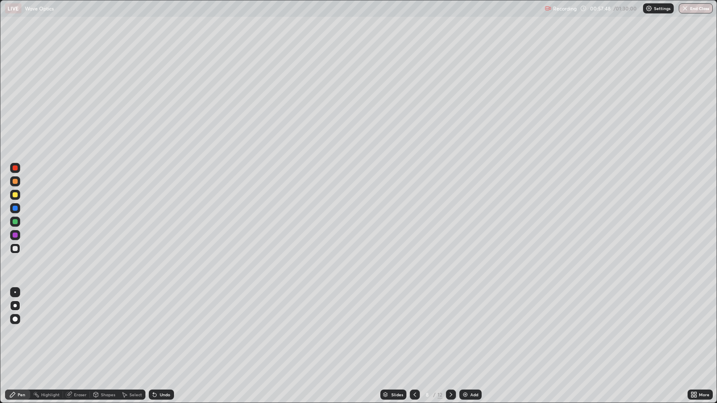
click at [450, 327] on icon at bounding box center [451, 395] width 7 height 7
click at [448, 327] on icon at bounding box center [451, 395] width 7 height 7
click at [450, 327] on icon at bounding box center [451, 395] width 7 height 7
click at [414, 327] on icon at bounding box center [414, 395] width 7 height 7
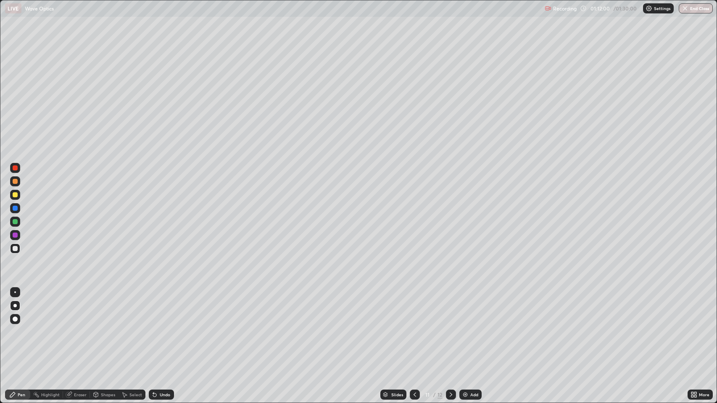
click at [452, 327] on icon at bounding box center [451, 395] width 7 height 7
click at [448, 327] on icon at bounding box center [451, 395] width 7 height 7
click at [412, 327] on icon at bounding box center [414, 395] width 7 height 7
click at [446, 327] on div at bounding box center [451, 395] width 10 height 10
click at [450, 327] on icon at bounding box center [451, 395] width 3 height 4
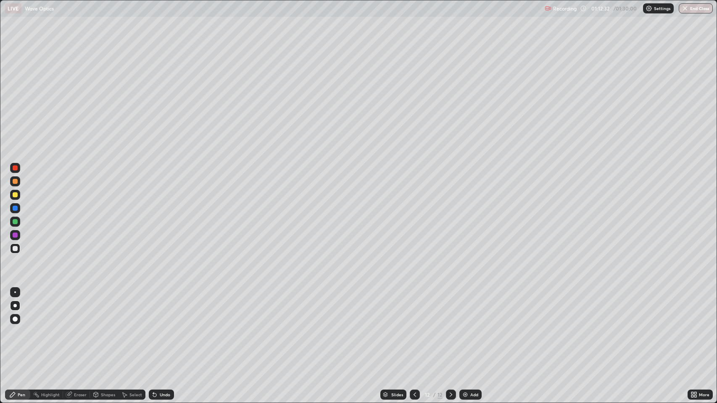
click at [463, 327] on img at bounding box center [465, 395] width 7 height 7
click at [16, 196] on div at bounding box center [15, 194] width 5 height 5
click at [160, 327] on div "Undo" at bounding box center [161, 395] width 25 height 10
click at [161, 327] on div "Undo" at bounding box center [165, 395] width 11 height 4
click at [163, 327] on div "Undo" at bounding box center [165, 395] width 11 height 4
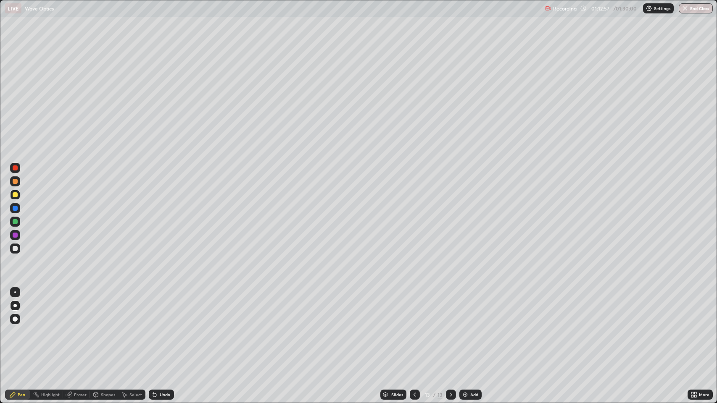
click at [163, 327] on div "Undo" at bounding box center [165, 395] width 11 height 4
click at [103, 327] on div "Shapes" at bounding box center [108, 395] width 14 height 4
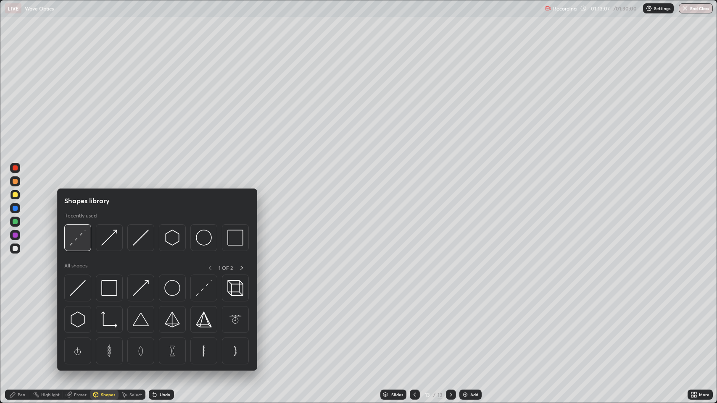
click at [77, 236] on img at bounding box center [78, 238] width 16 height 16
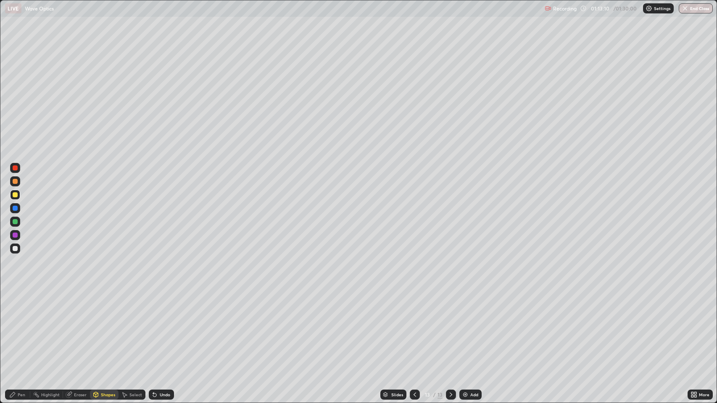
click at [14, 208] on div at bounding box center [15, 208] width 5 height 5
click at [157, 327] on div "Undo" at bounding box center [161, 395] width 25 height 10
click at [105, 327] on div "Shapes" at bounding box center [108, 395] width 14 height 4
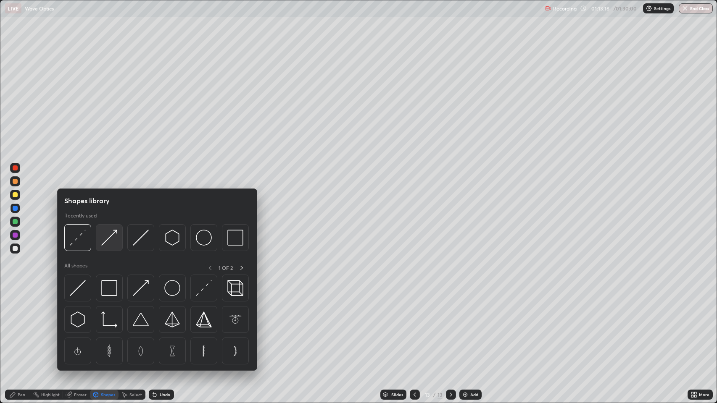
click at [108, 234] on img at bounding box center [109, 238] width 16 height 16
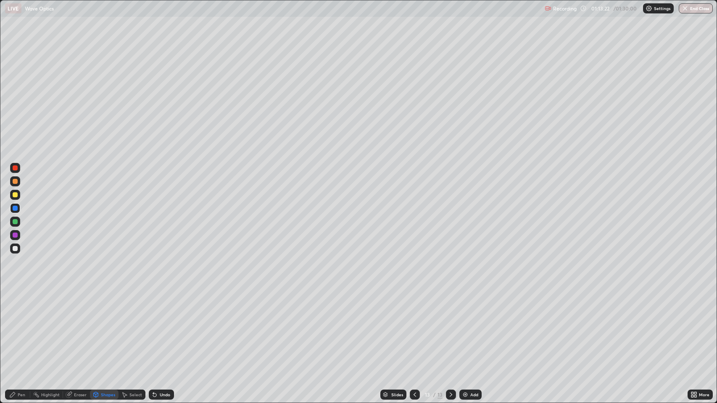
click at [16, 247] on div at bounding box center [15, 248] width 5 height 5
click at [163, 327] on div "Undo" at bounding box center [165, 395] width 11 height 4
click at [15, 327] on icon at bounding box center [12, 395] width 7 height 7
click at [102, 327] on div "Shapes" at bounding box center [108, 395] width 14 height 4
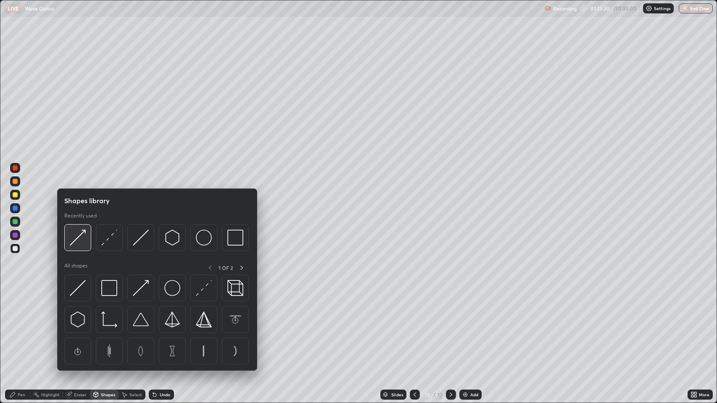
click at [79, 234] on img at bounding box center [78, 238] width 16 height 16
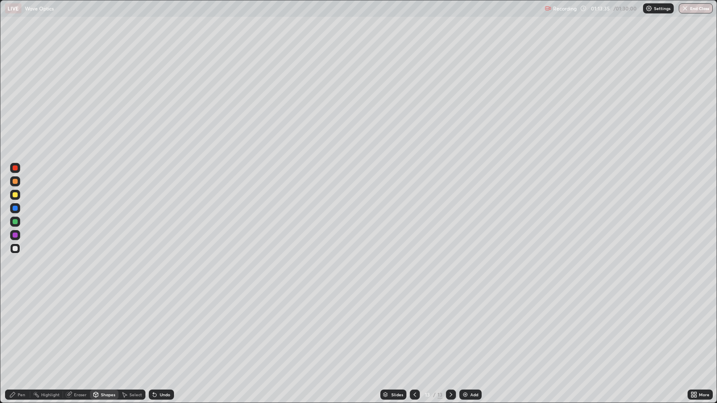
click at [16, 249] on div at bounding box center [15, 248] width 5 height 5
click at [160, 327] on div "Undo" at bounding box center [165, 395] width 11 height 4
click at [21, 327] on div "Pen" at bounding box center [22, 395] width 8 height 4
click at [15, 249] on div at bounding box center [15, 248] width 5 height 5
click at [15, 182] on div at bounding box center [15, 181] width 5 height 5
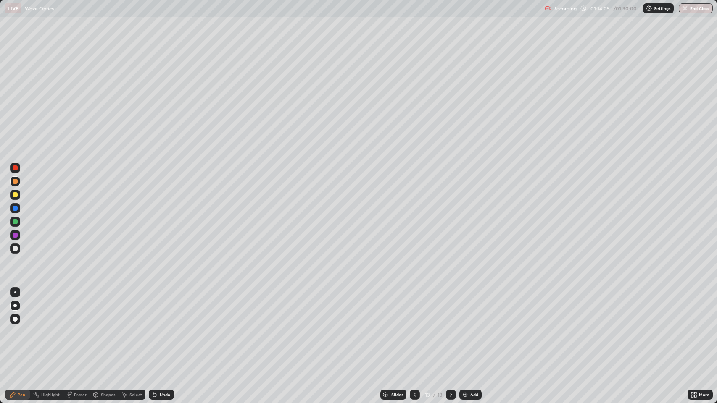
click at [15, 209] on div at bounding box center [15, 208] width 5 height 5
click at [16, 197] on div at bounding box center [15, 194] width 5 height 5
click at [16, 224] on div at bounding box center [15, 221] width 5 height 5
click at [17, 237] on div at bounding box center [15, 235] width 5 height 5
click at [15, 249] on div at bounding box center [15, 248] width 5 height 5
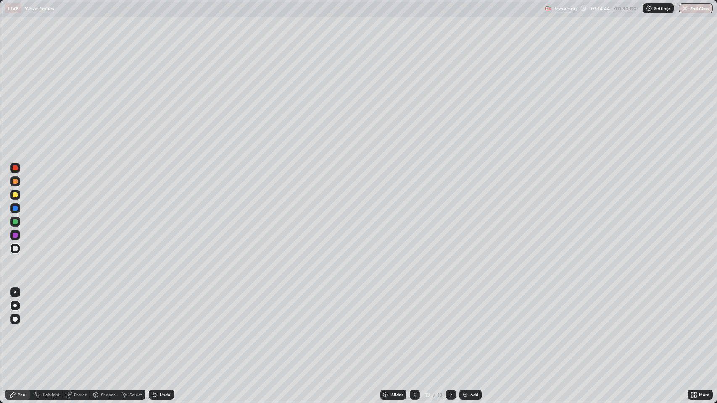
click at [153, 327] on icon at bounding box center [154, 395] width 3 height 3
click at [103, 327] on div "Shapes" at bounding box center [104, 395] width 29 height 10
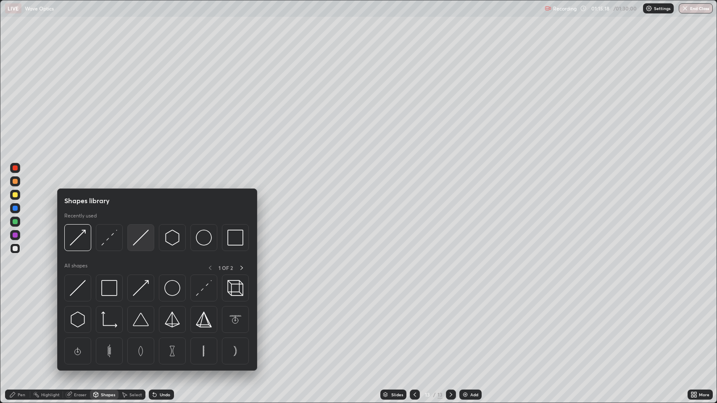
click at [140, 239] on img at bounding box center [141, 238] width 16 height 16
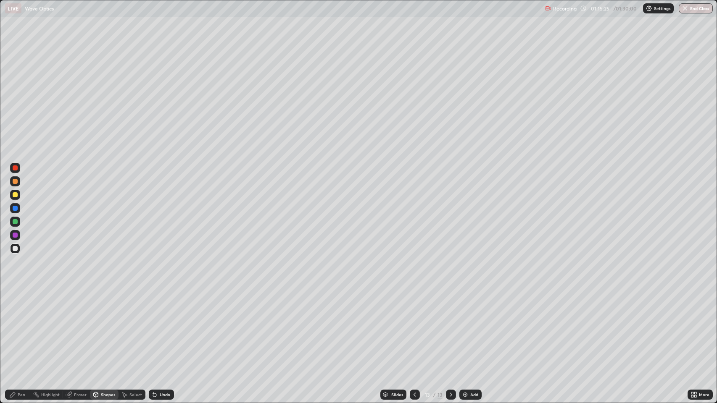
click at [16, 249] on div at bounding box center [15, 248] width 5 height 5
click at [16, 234] on div at bounding box center [15, 235] width 5 height 5
click at [21, 327] on div "Pen" at bounding box center [22, 395] width 8 height 4
click at [106, 327] on div "Shapes" at bounding box center [108, 395] width 14 height 4
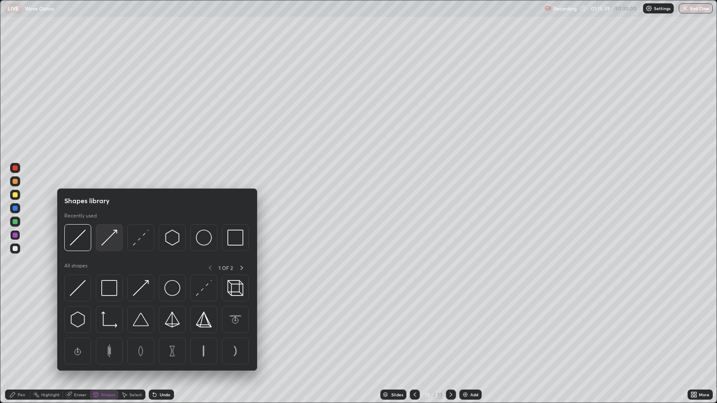
click at [109, 237] on img at bounding box center [109, 238] width 16 height 16
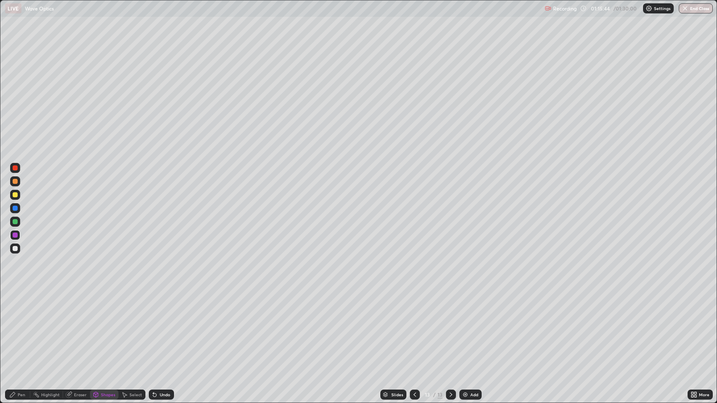
click at [161, 327] on div "Undo" at bounding box center [165, 395] width 11 height 4
click at [12, 327] on icon at bounding box center [12, 394] width 5 height 5
click at [80, 327] on div "Eraser" at bounding box center [80, 395] width 13 height 4
click at [21, 327] on div "Pen" at bounding box center [22, 395] width 8 height 4
click at [13, 248] on div at bounding box center [15, 248] width 5 height 5
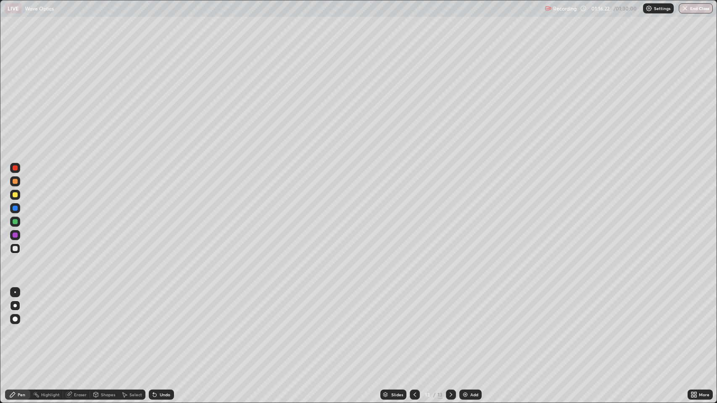
click at [14, 222] on div at bounding box center [15, 221] width 5 height 5
click at [15, 195] on div at bounding box center [15, 194] width 5 height 5
click at [14, 247] on div at bounding box center [15, 248] width 5 height 5
click at [156, 327] on icon at bounding box center [154, 395] width 7 height 7
click at [450, 327] on icon at bounding box center [451, 395] width 7 height 7
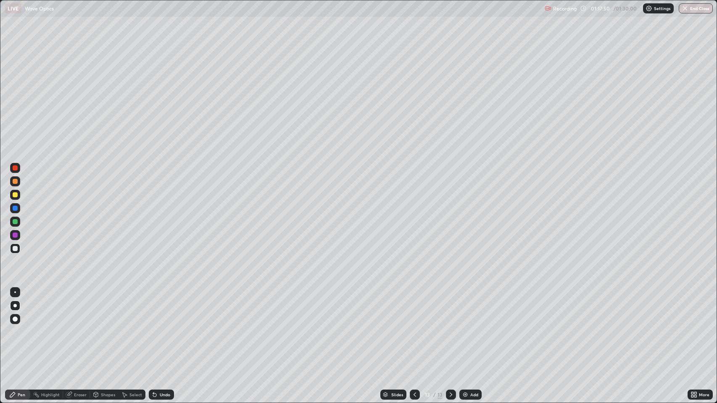
click at [463, 327] on img at bounding box center [465, 395] width 7 height 7
click at [415, 327] on icon at bounding box center [414, 395] width 7 height 7
click at [450, 327] on icon at bounding box center [451, 395] width 7 height 7
click at [684, 6] on img "button" at bounding box center [685, 8] width 7 height 7
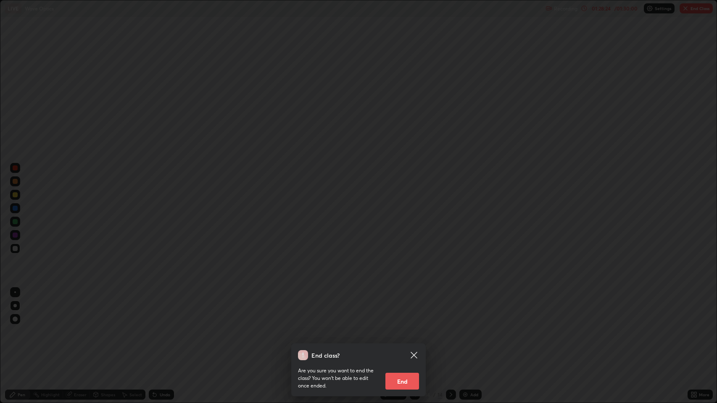
click at [403, 327] on button "End" at bounding box center [402, 381] width 34 height 17
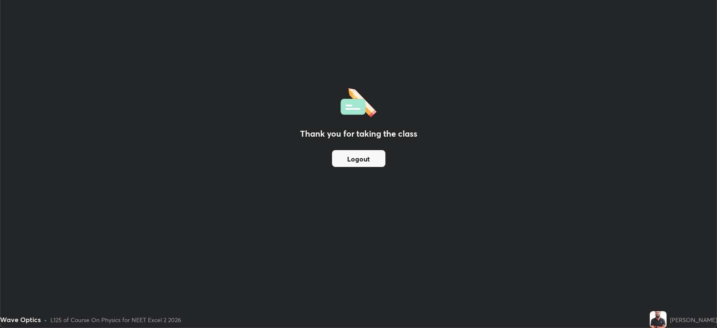
scroll to position [41692, 41303]
